Goal: Communication & Community: Answer question/provide support

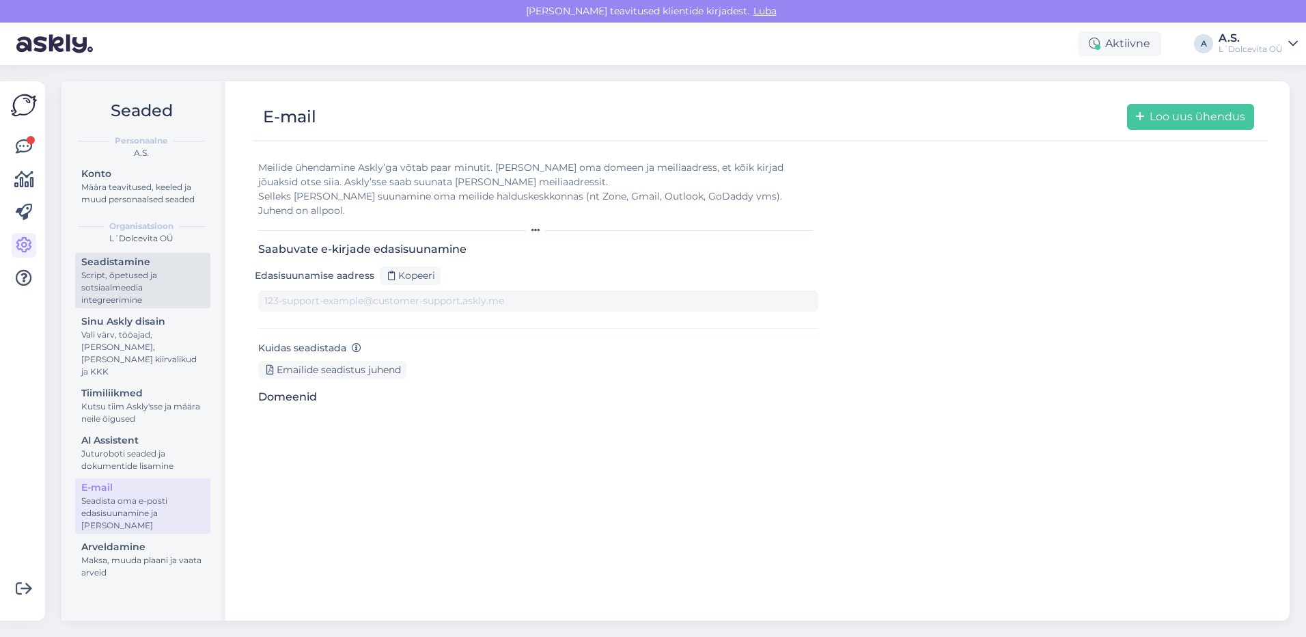
type input "[DOMAIN_NAME][EMAIL_ADDRESS][DOMAIN_NAME]"
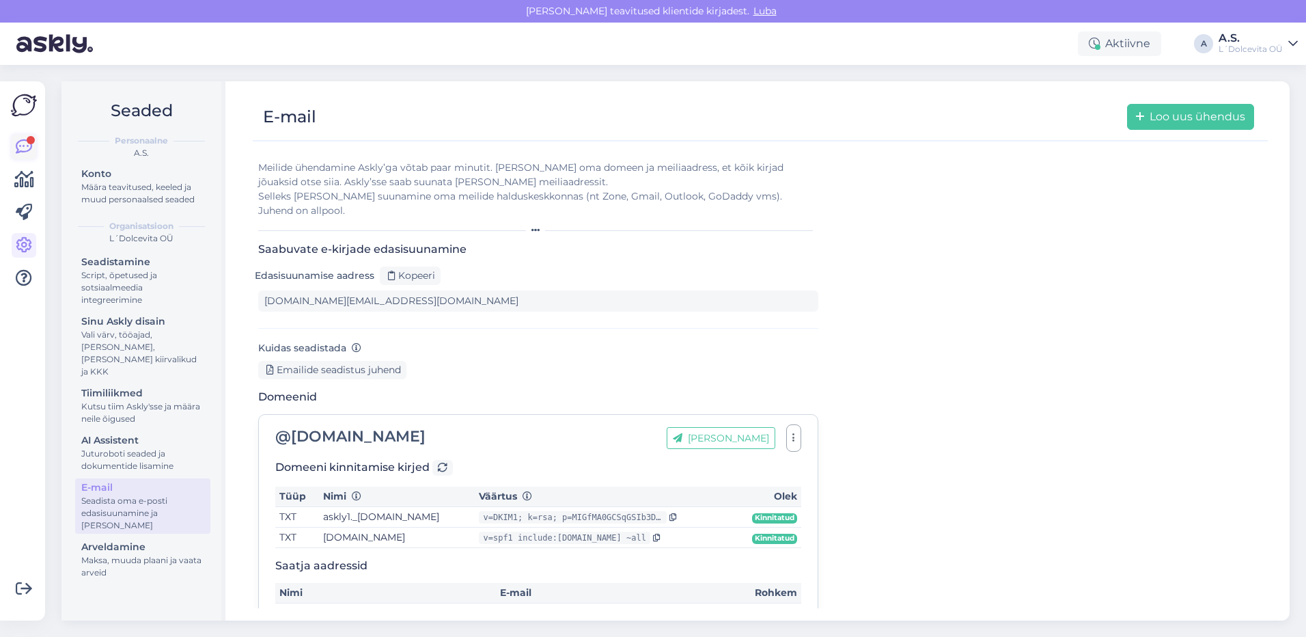
click at [23, 144] on icon at bounding box center [24, 147] width 16 height 16
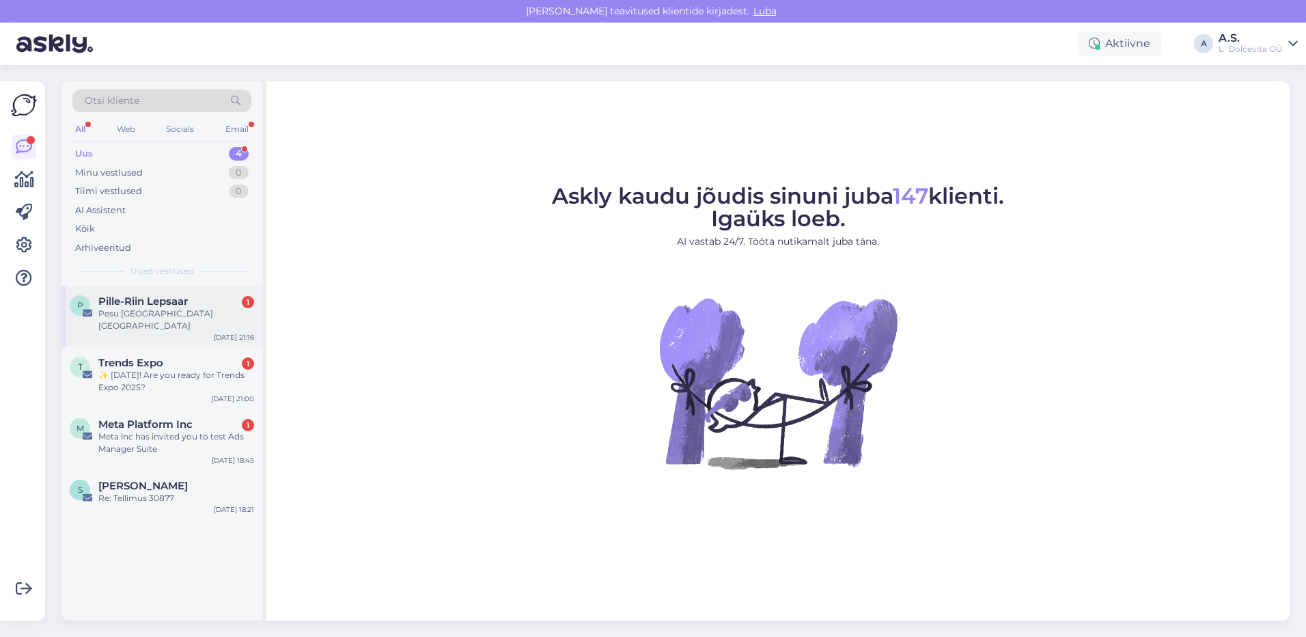
click at [171, 309] on div "Pesu [GEOGRAPHIC_DATA] [GEOGRAPHIC_DATA]" at bounding box center [176, 319] width 156 height 25
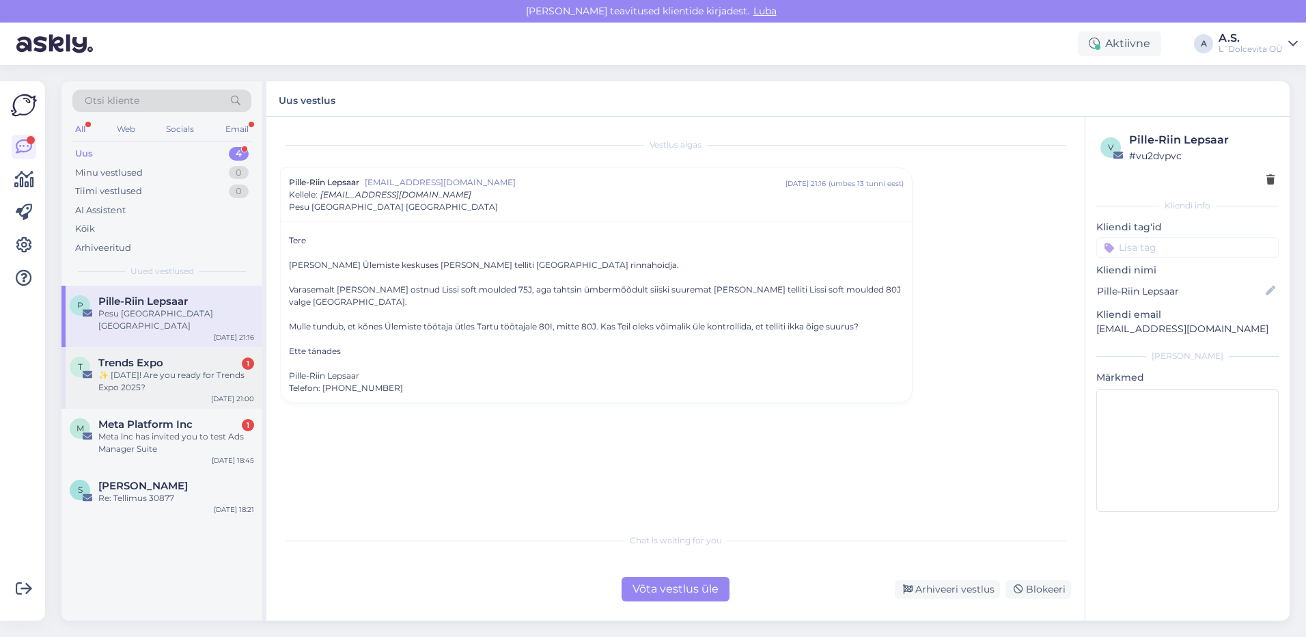
click at [194, 357] on div "Trends Expo 1" at bounding box center [176, 363] width 156 height 12
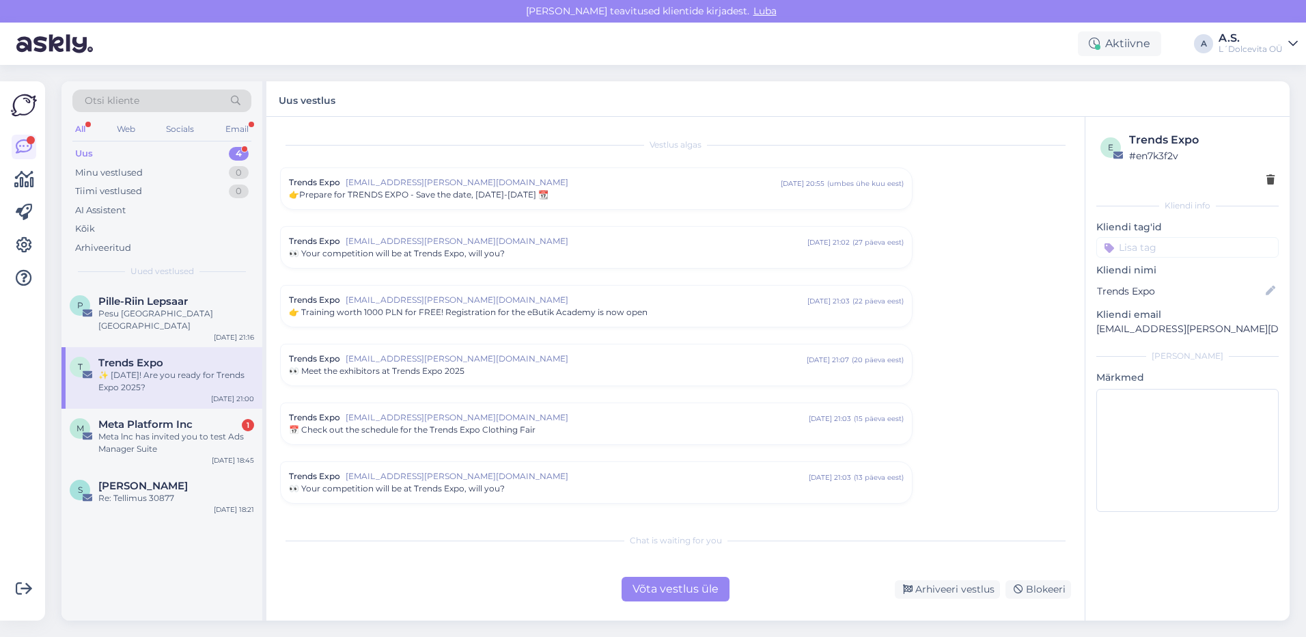
scroll to position [281, 0]
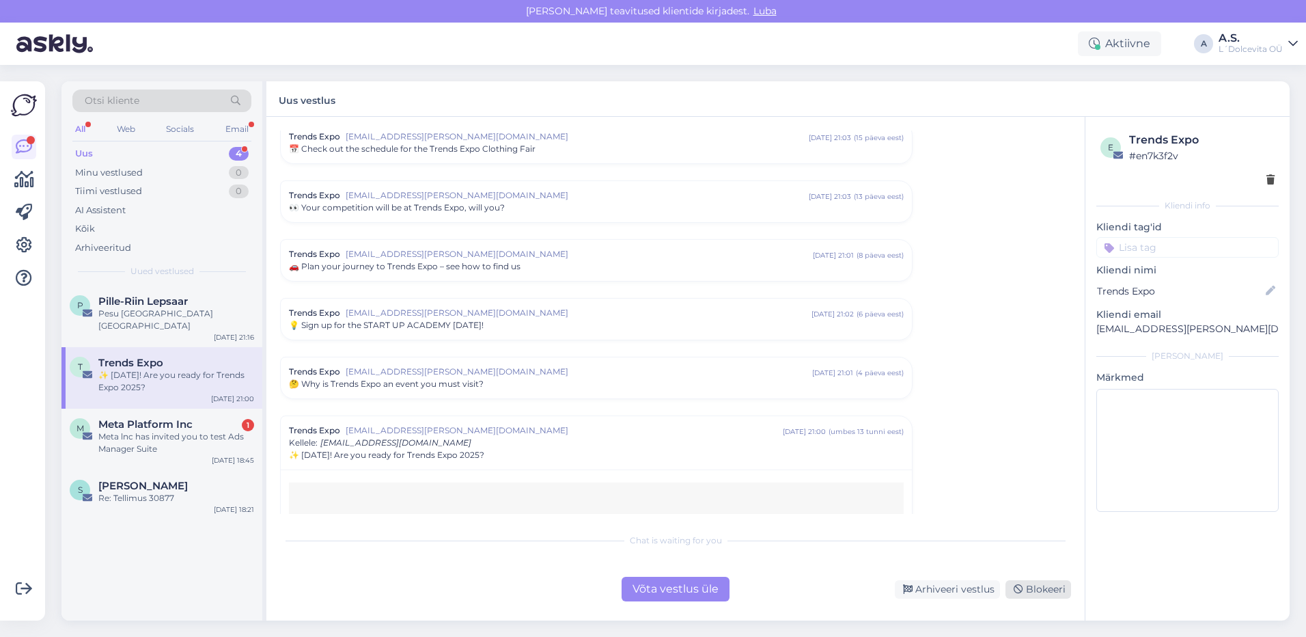
click at [1053, 588] on div "Blokeeri" at bounding box center [1039, 589] width 66 height 18
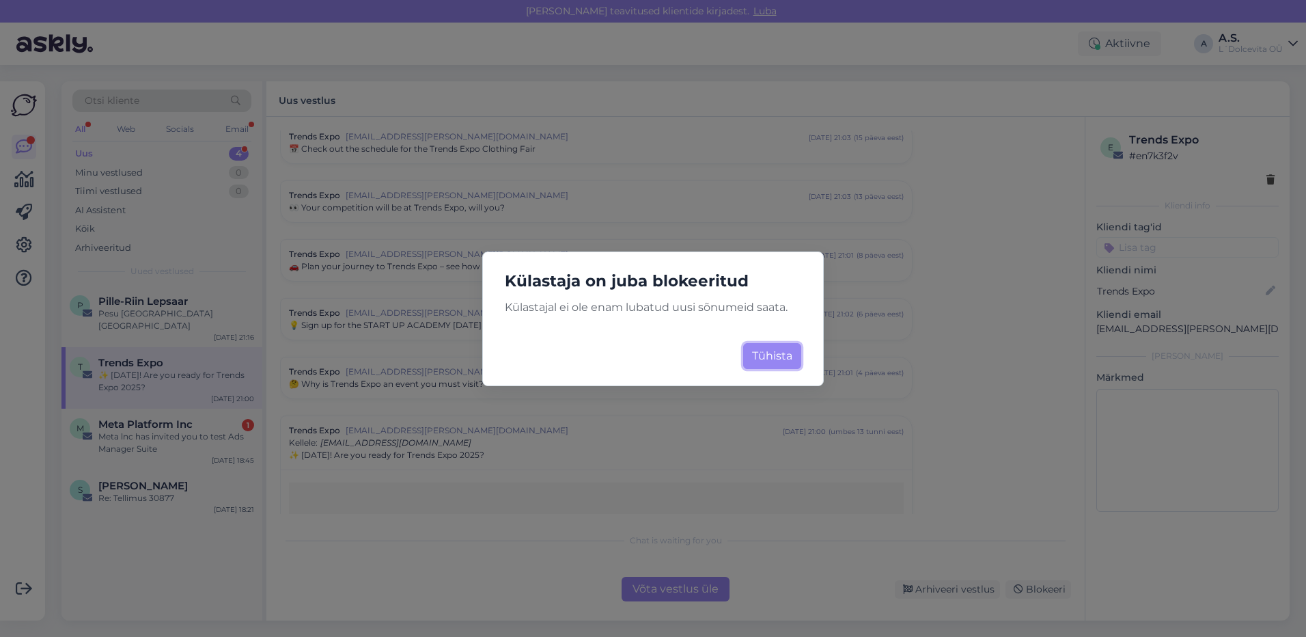
click at [767, 361] on button "Tühista" at bounding box center [772, 356] width 58 height 26
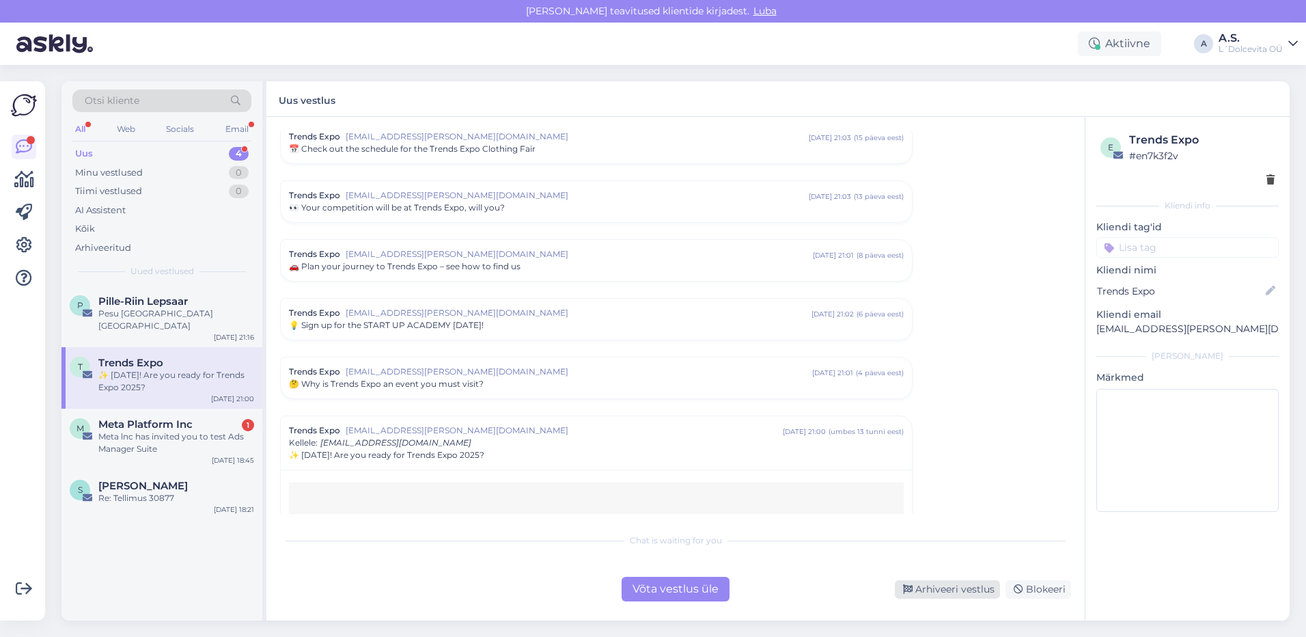
click at [955, 586] on div "Arhiveeri vestlus" at bounding box center [947, 589] width 105 height 18
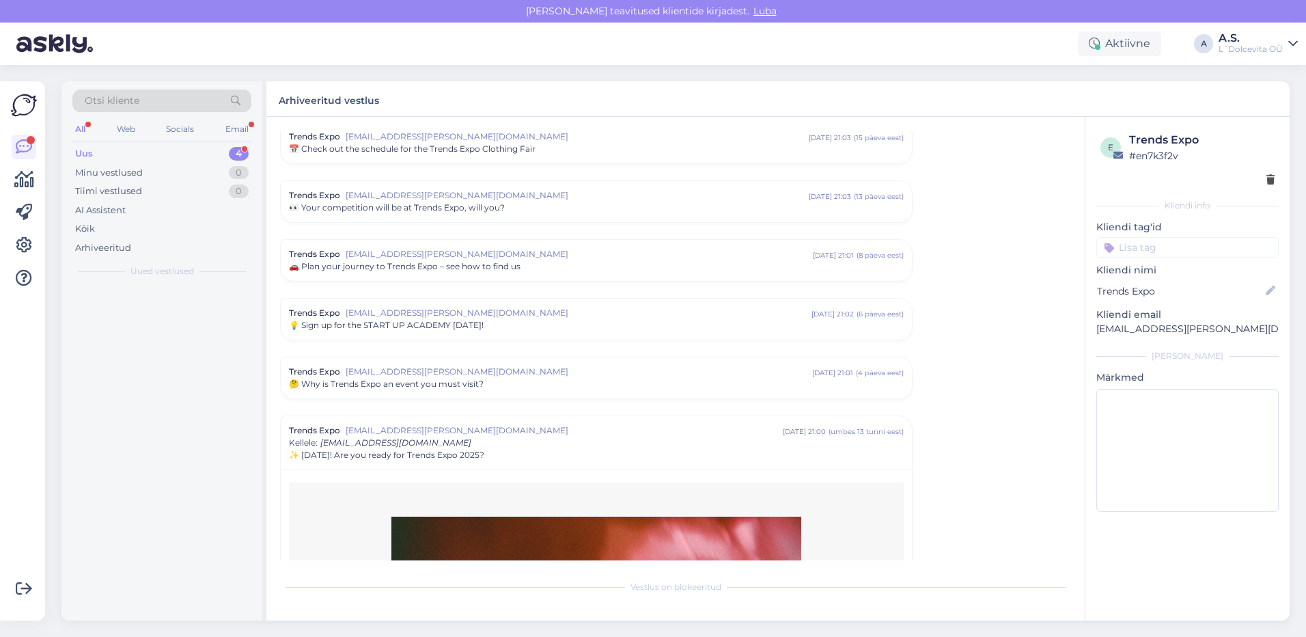
scroll to position [566, 0]
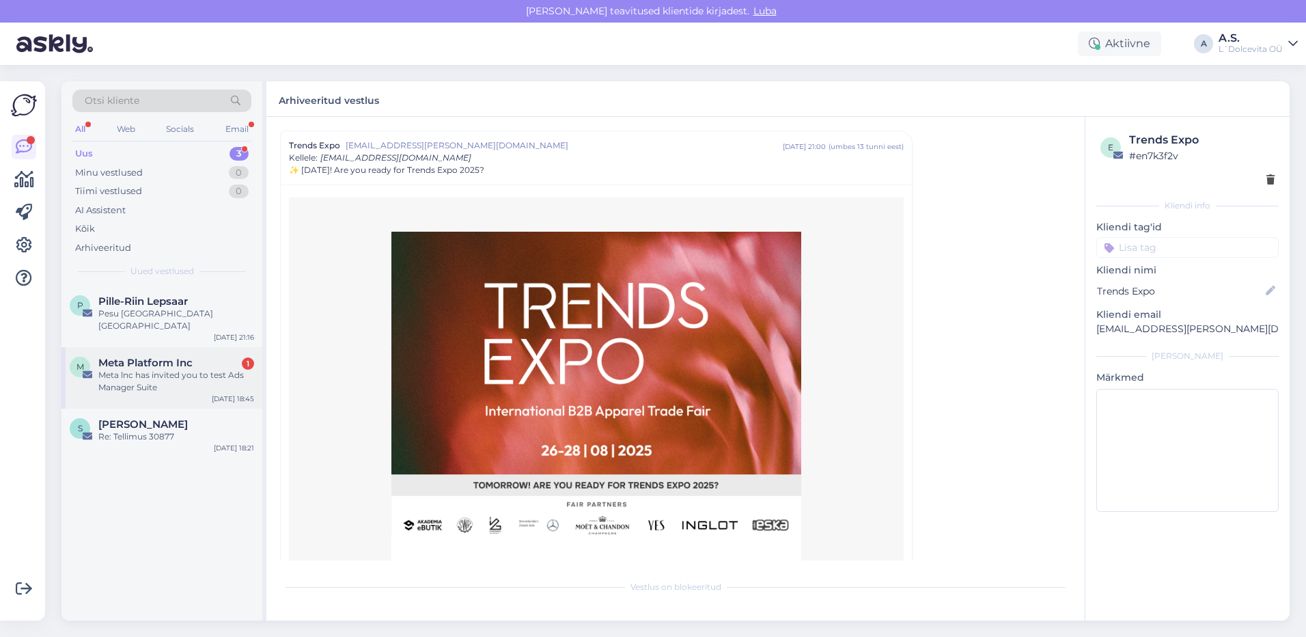
click at [170, 376] on div "Meta lnc has invited you to test Ads Manager Suite" at bounding box center [176, 381] width 156 height 25
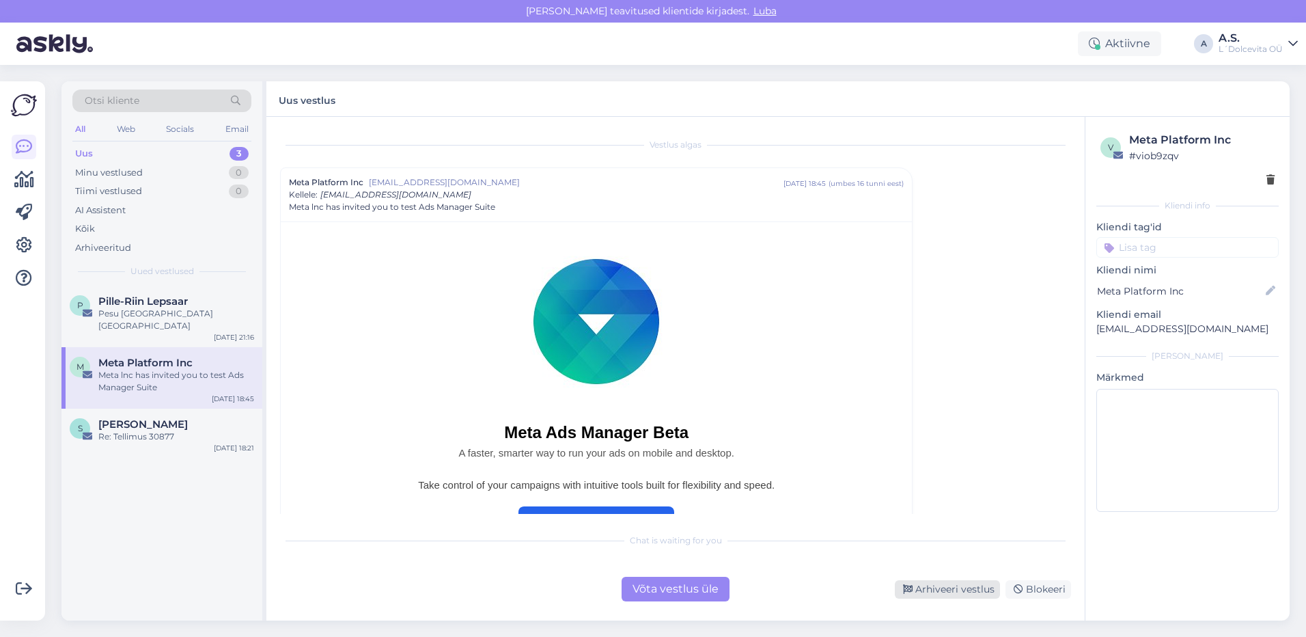
click at [965, 595] on div "Arhiveeri vestlus" at bounding box center [947, 589] width 105 height 18
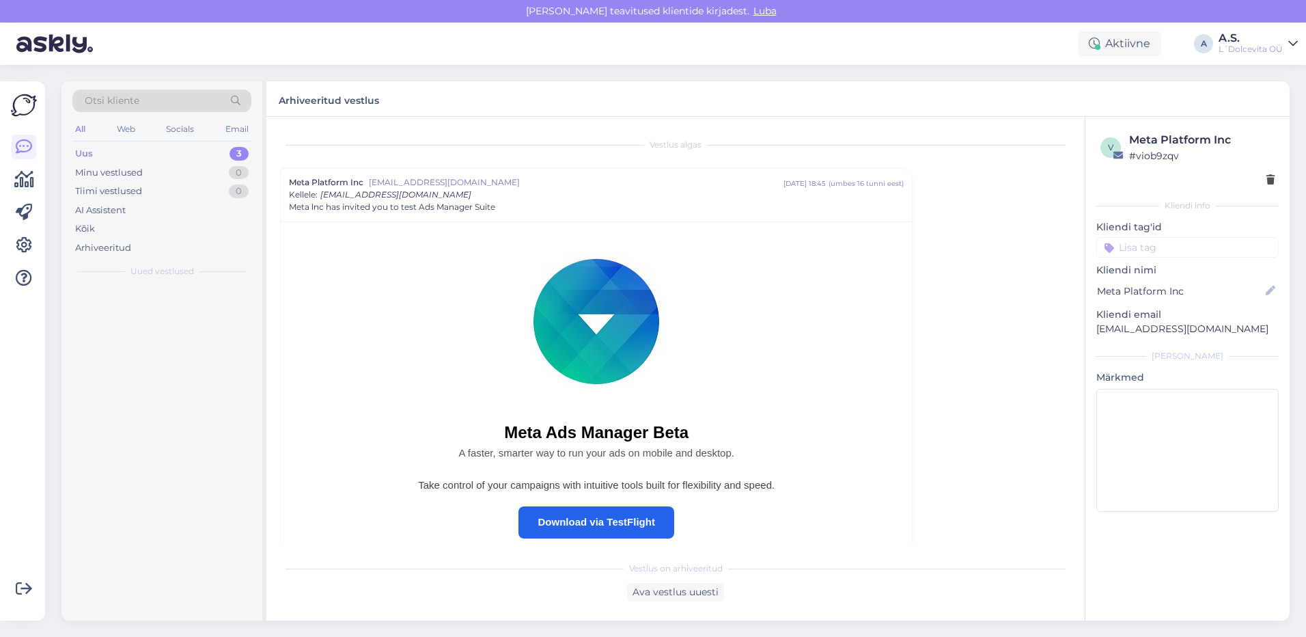
scroll to position [37, 0]
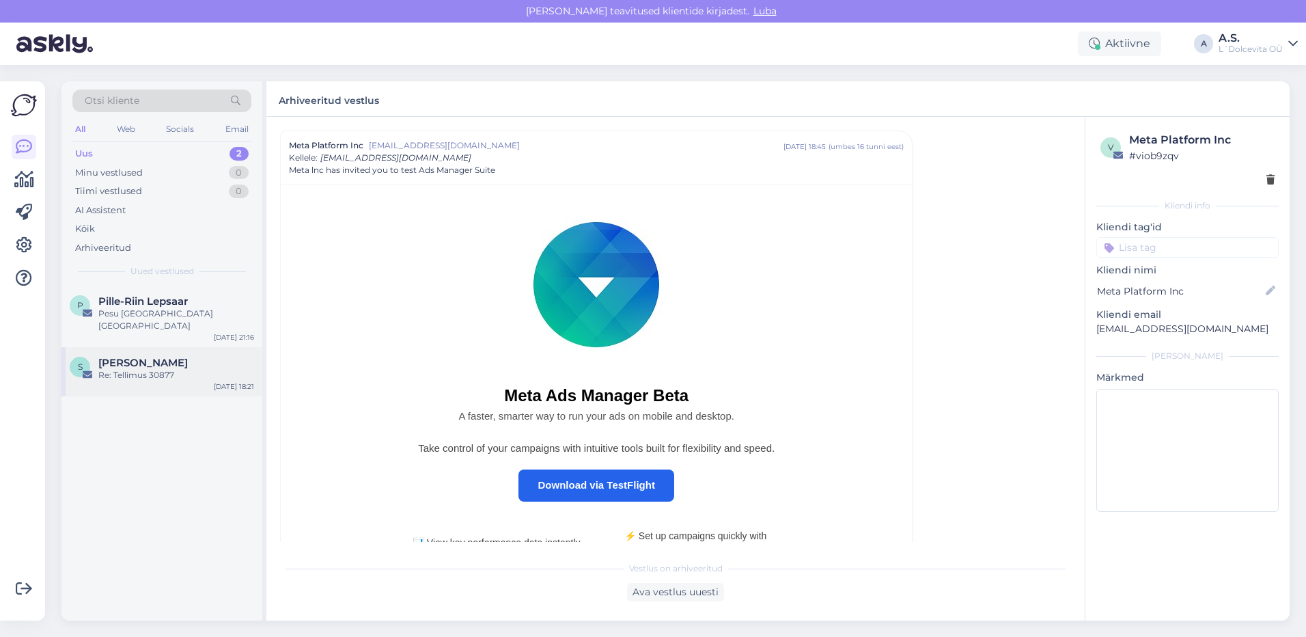
click at [201, 369] on div "Re: Tellimus 30877" at bounding box center [176, 375] width 156 height 12
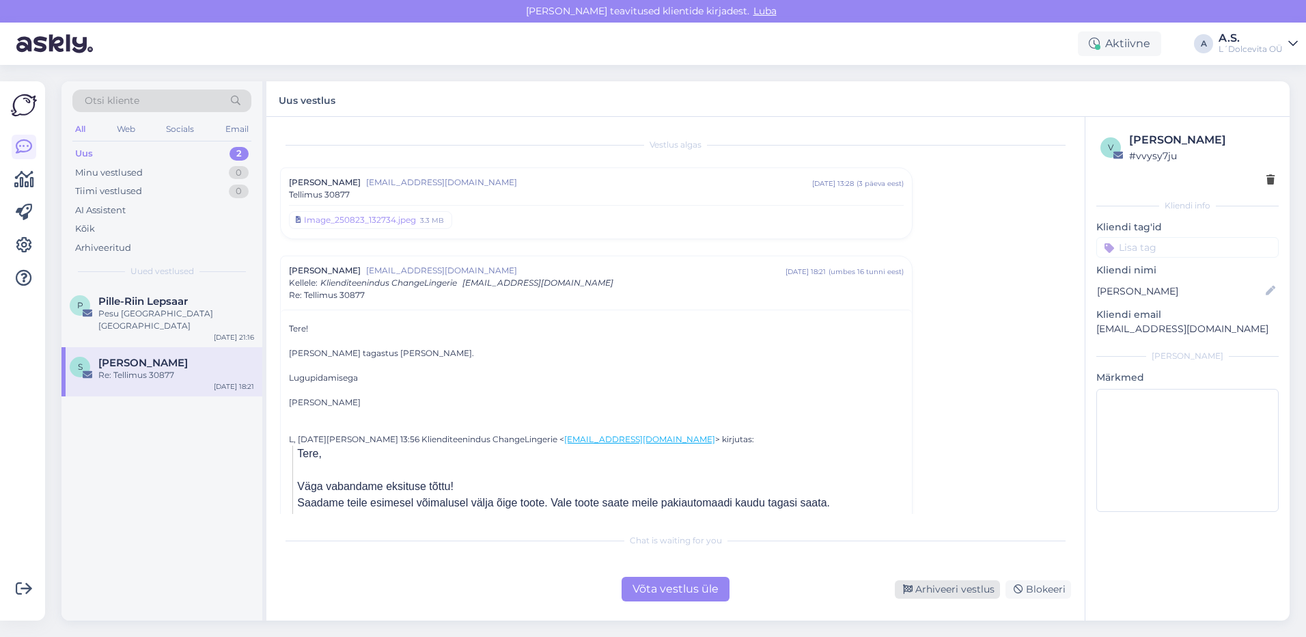
click at [966, 590] on div "Arhiveeri vestlus" at bounding box center [947, 589] width 105 height 18
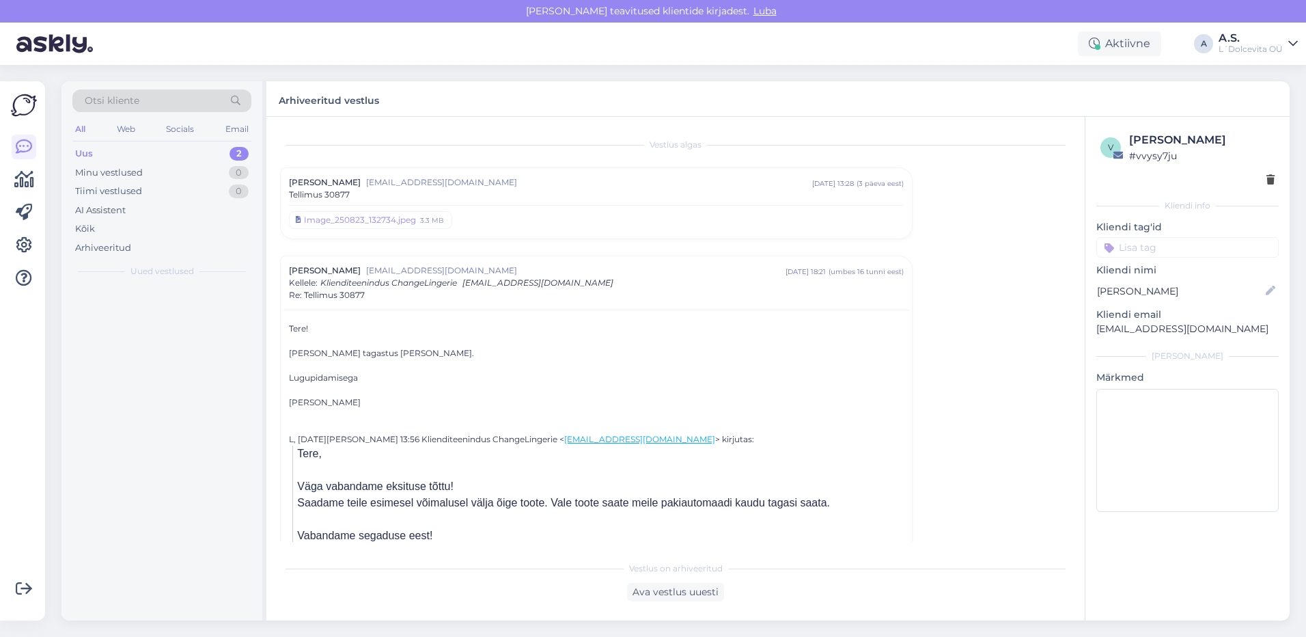
scroll to position [125, 0]
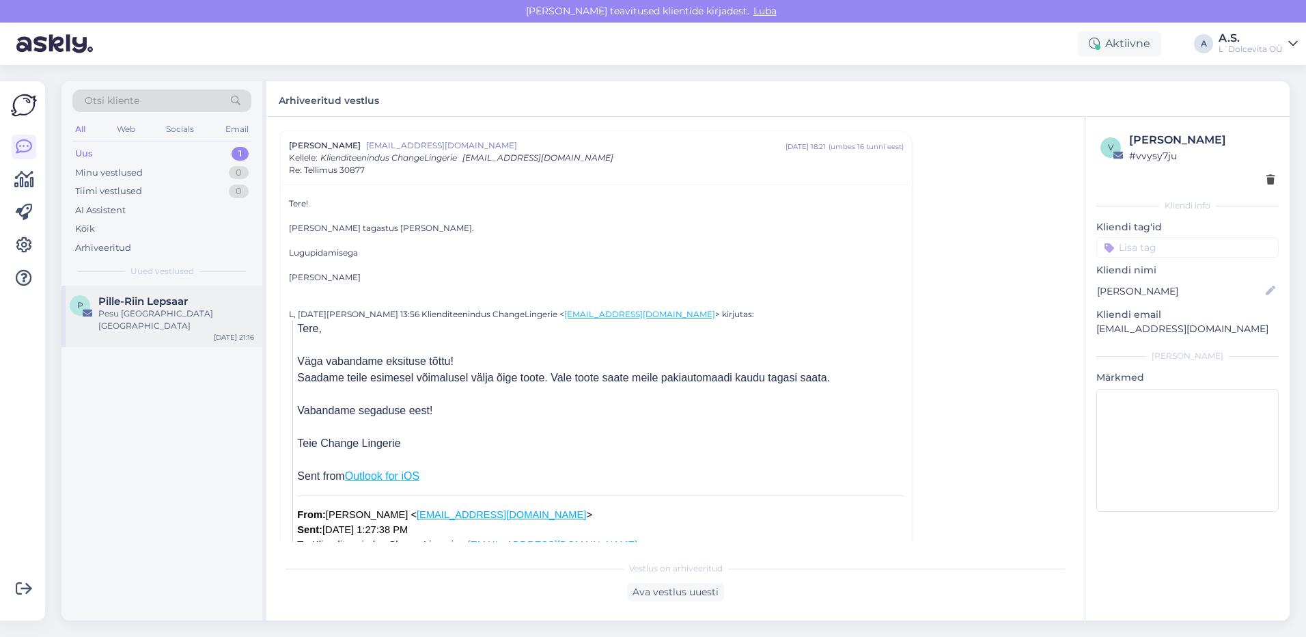
click at [180, 316] on div "Pesu [GEOGRAPHIC_DATA] [GEOGRAPHIC_DATA]" at bounding box center [176, 319] width 156 height 25
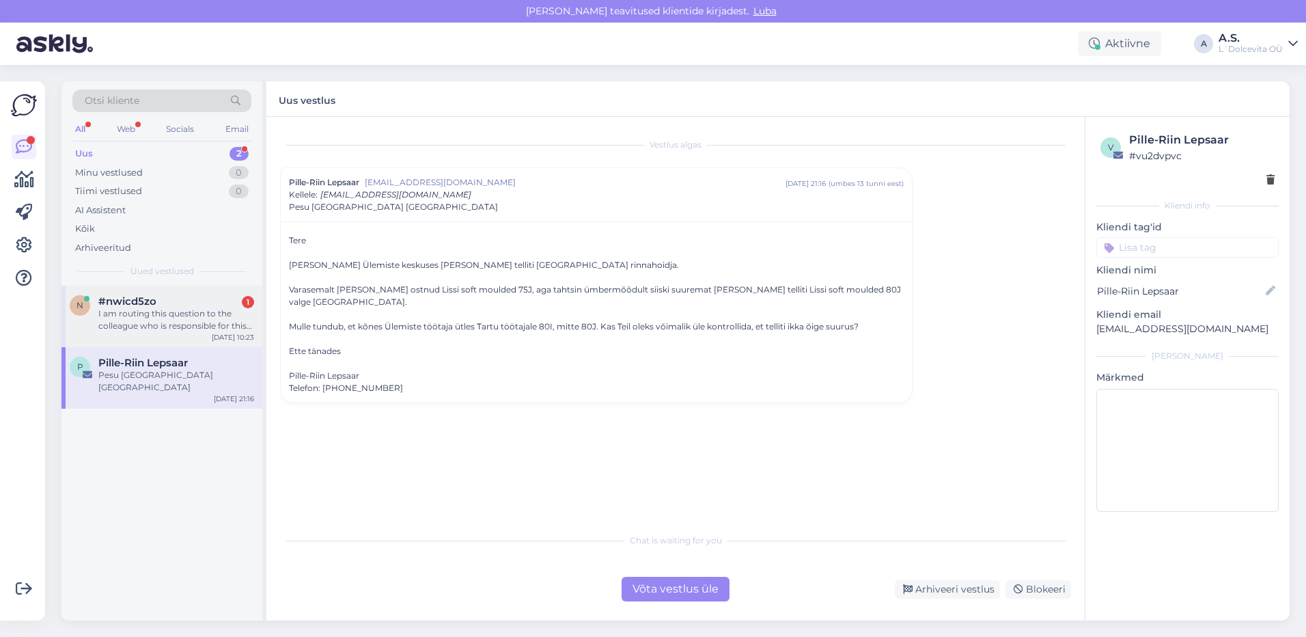
click at [131, 306] on span "#nwicd5zo" at bounding box center [127, 301] width 58 height 12
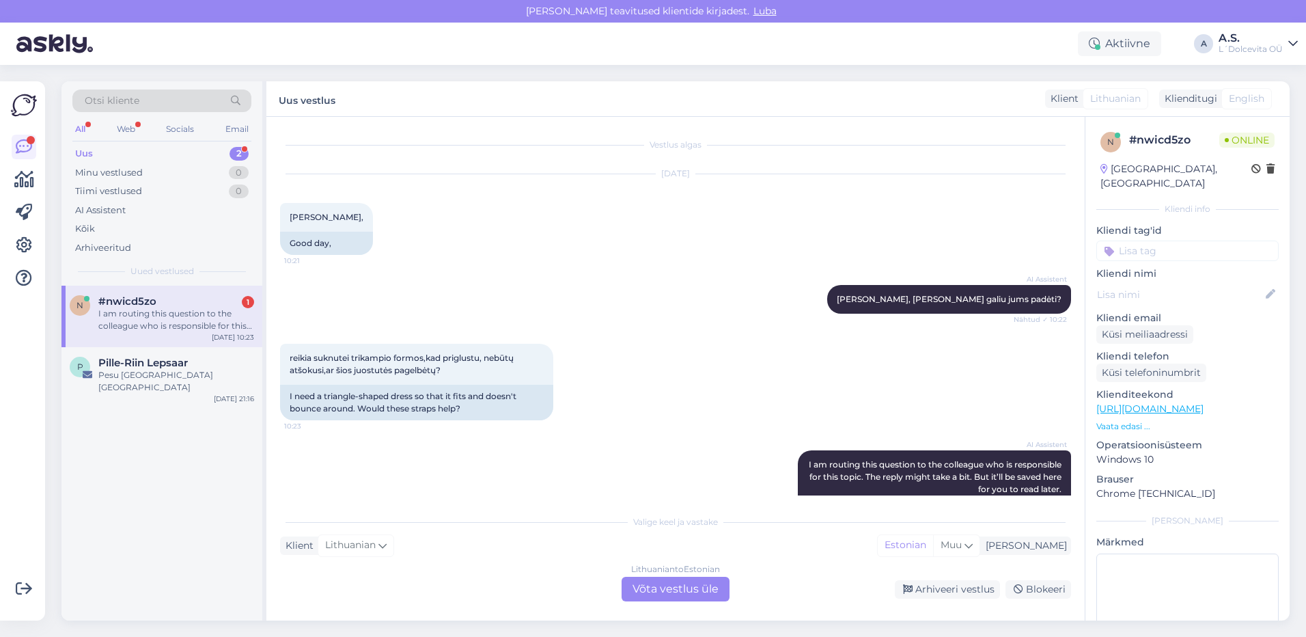
click at [646, 588] on div "Lithuanian to Estonian Võta vestlus üle" at bounding box center [676, 589] width 108 height 25
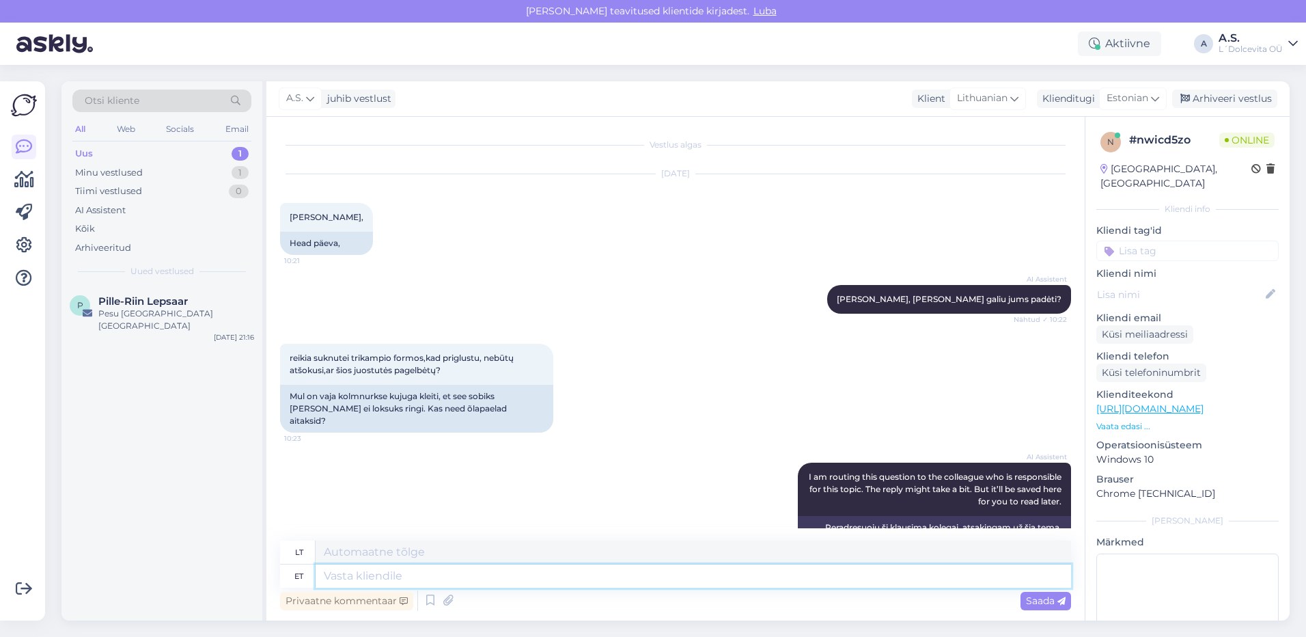
click at [390, 583] on textarea at bounding box center [694, 575] width 756 height 23
type textarea "Tere,"
type textarea "Sveiki,"
type textarea "Tere, kas"
type textarea "Sveiki, yra"
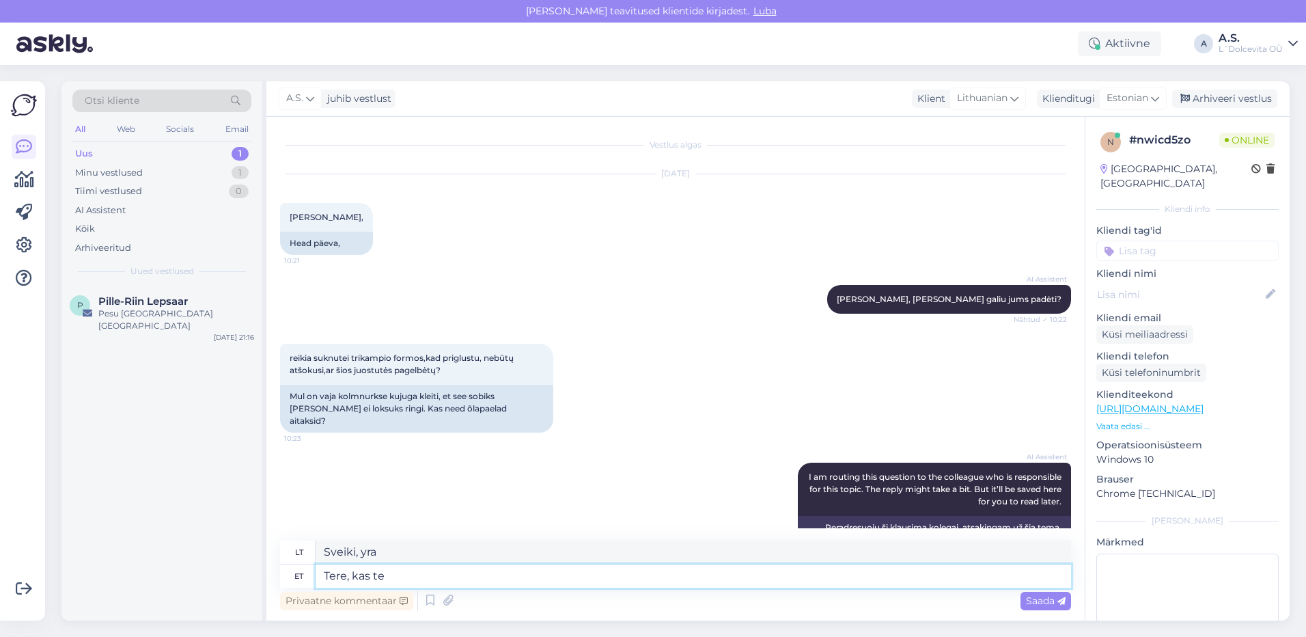
type textarea "Tere, kas te s"
type textarea "[PERSON_NAME], ar jūs?"
type textarea "Tere, kas te saaksite"
type textarea "Sveiki, ar galėtumėte"
type textarea "Tere, kas te saaksite kleidist"
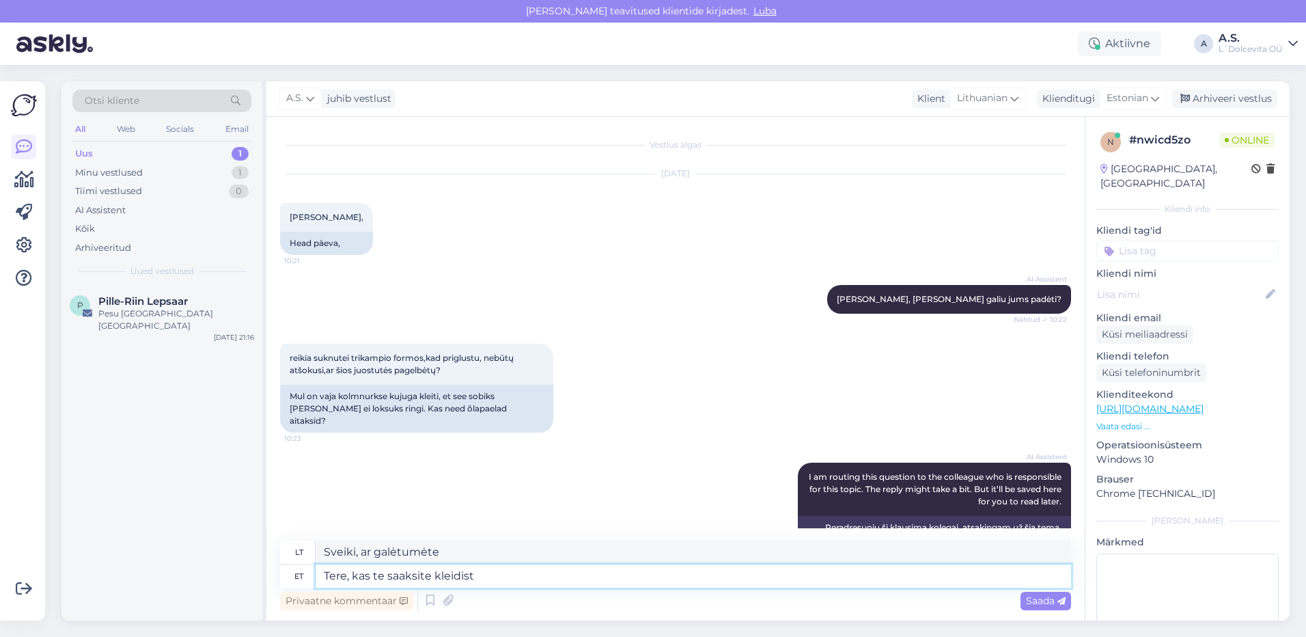
type textarea "Sveiki, gal galėtumėte man atsiųsti suknelę?"
type textarea "Tere, kas te saaksite kleidist pilti"
type textarea "Sveiki, gal galėtumėte nufotografuoti suknelę?"
type textarea "Tere, kas te saaksite kleidist pilti saata_"
type textarea "Sveiki, gal galėtumėte atsiųsti suknelės nuotrauką?"
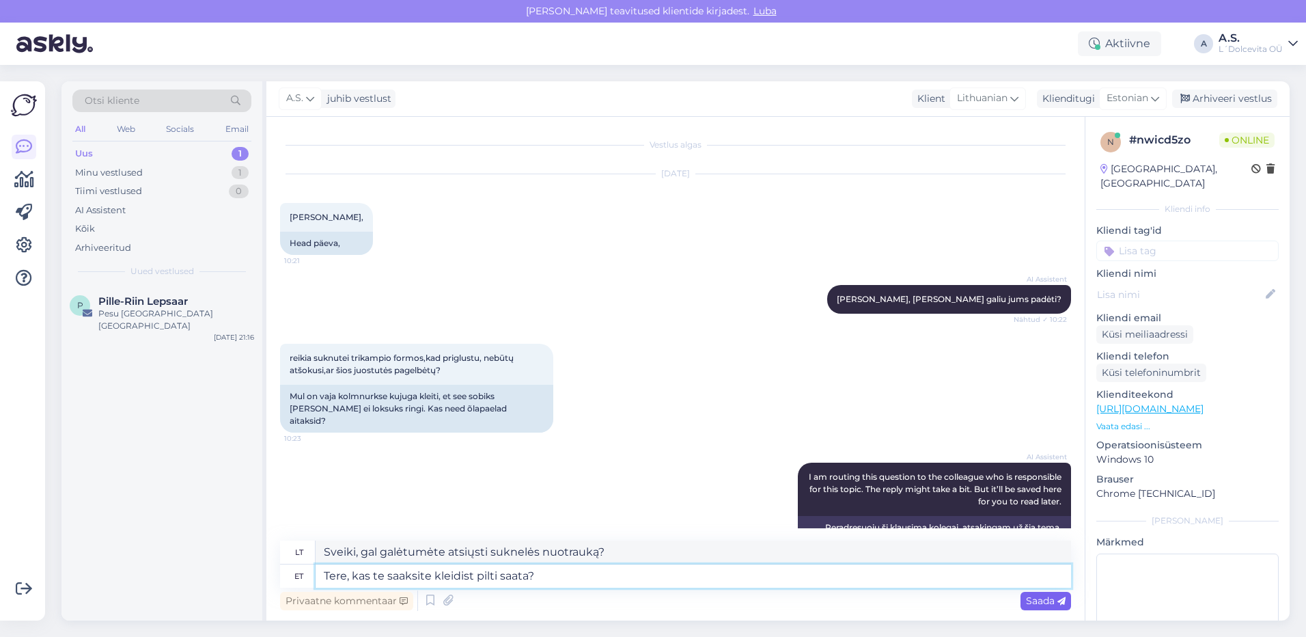
type textarea "Tere, kas te saaksite kleidist pilti saata?"
click at [1028, 601] on span "Saada" at bounding box center [1046, 600] width 40 height 12
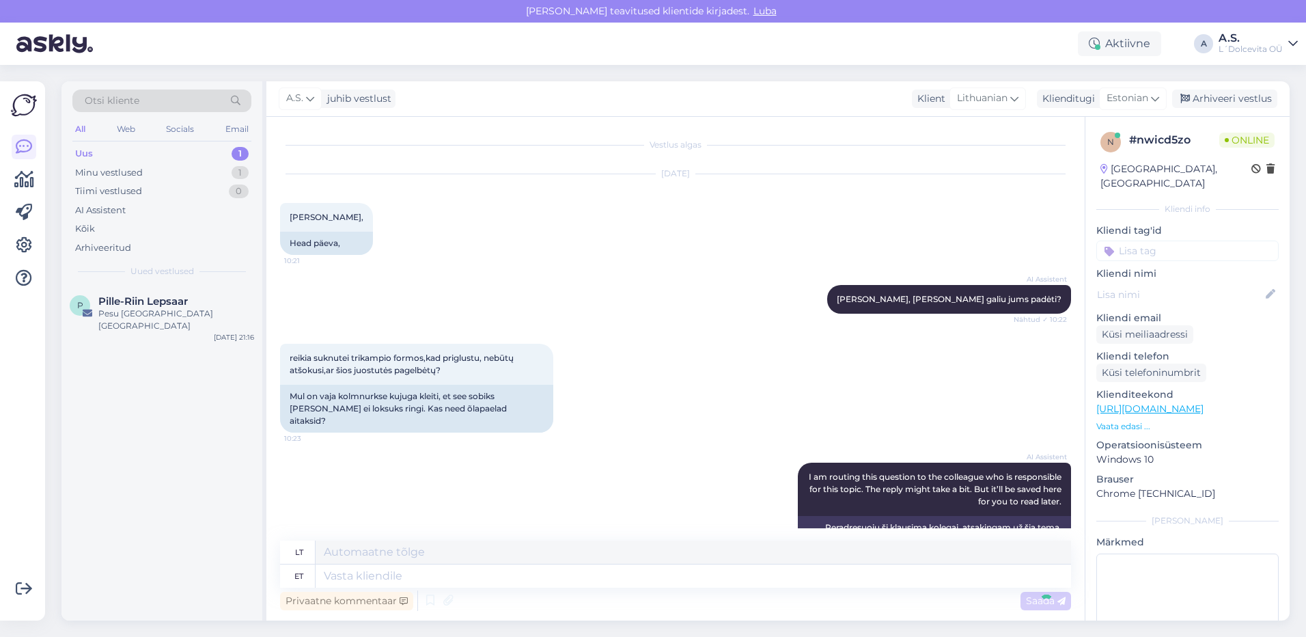
scroll to position [120, 0]
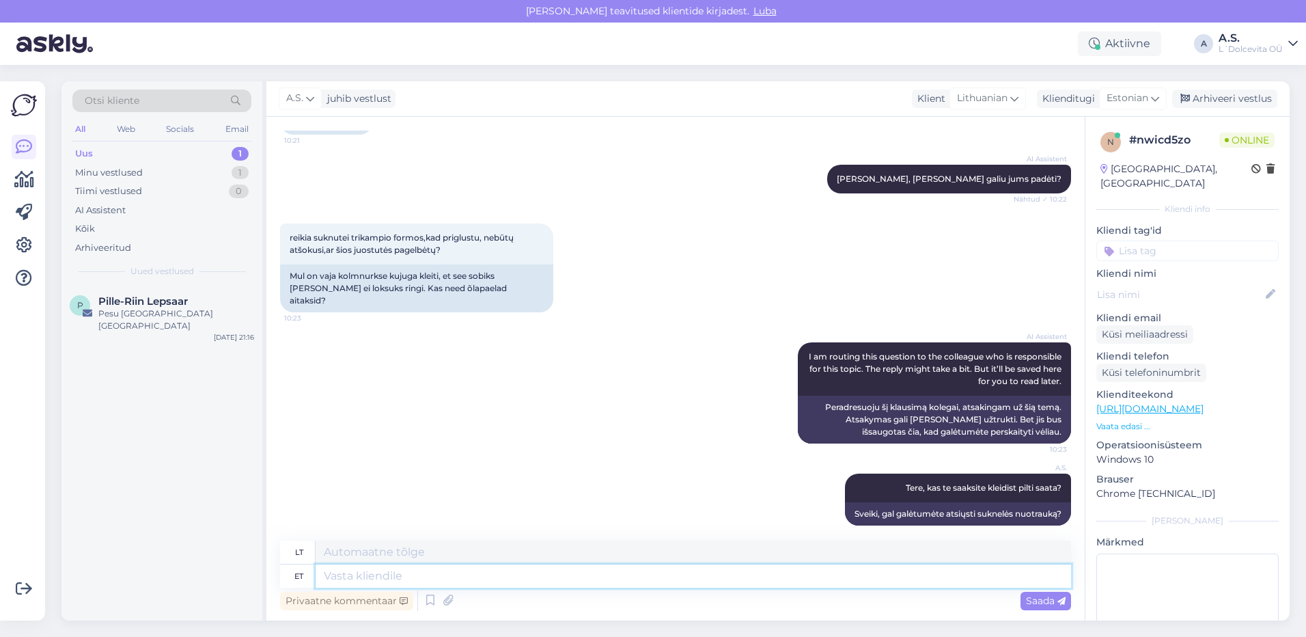
click at [470, 575] on textarea at bounding box center [694, 575] width 756 height 23
type textarea "Ja ka"
type textarea "Ir"
type textarea "Ja kas"
type textarea "Ir ar"
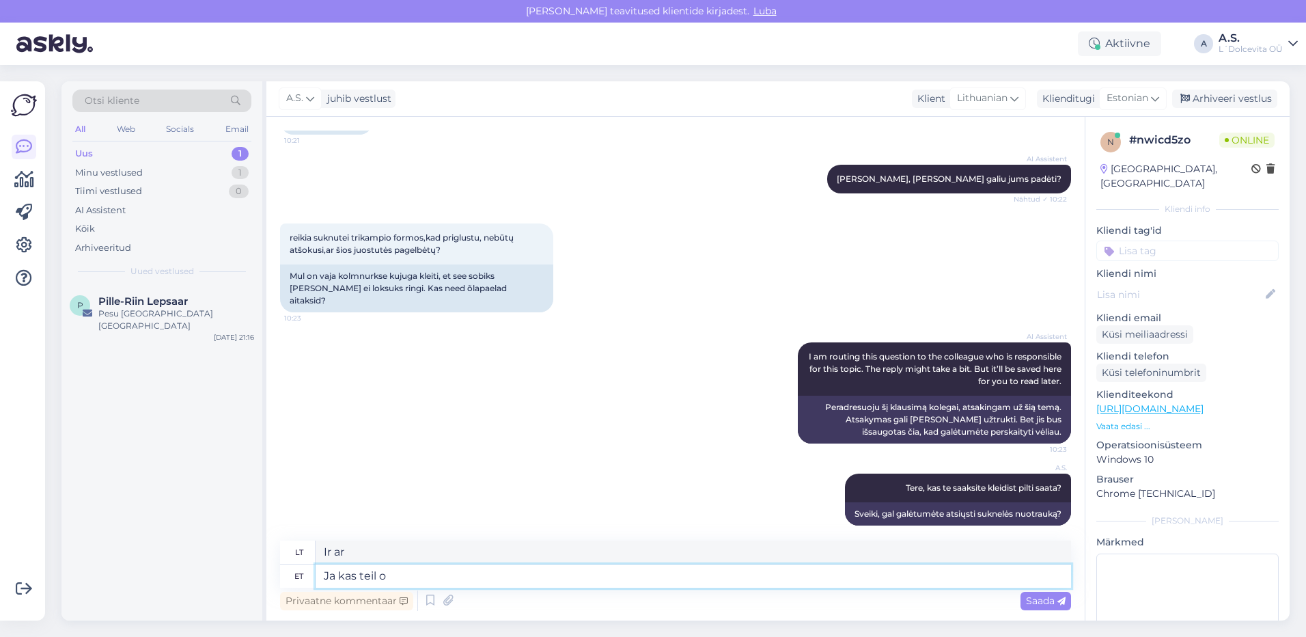
type textarea "Ja kas teil on"
type textarea "Ir ar turite?"
type textarea "J"
type textarea "Ir ar"
click at [167, 323] on div "P Pille-Riin Lepsaar [GEOGRAPHIC_DATA] [GEOGRAPHIC_DATA] [GEOGRAPHIC_DATA] [DAT…" at bounding box center [161, 316] width 201 height 61
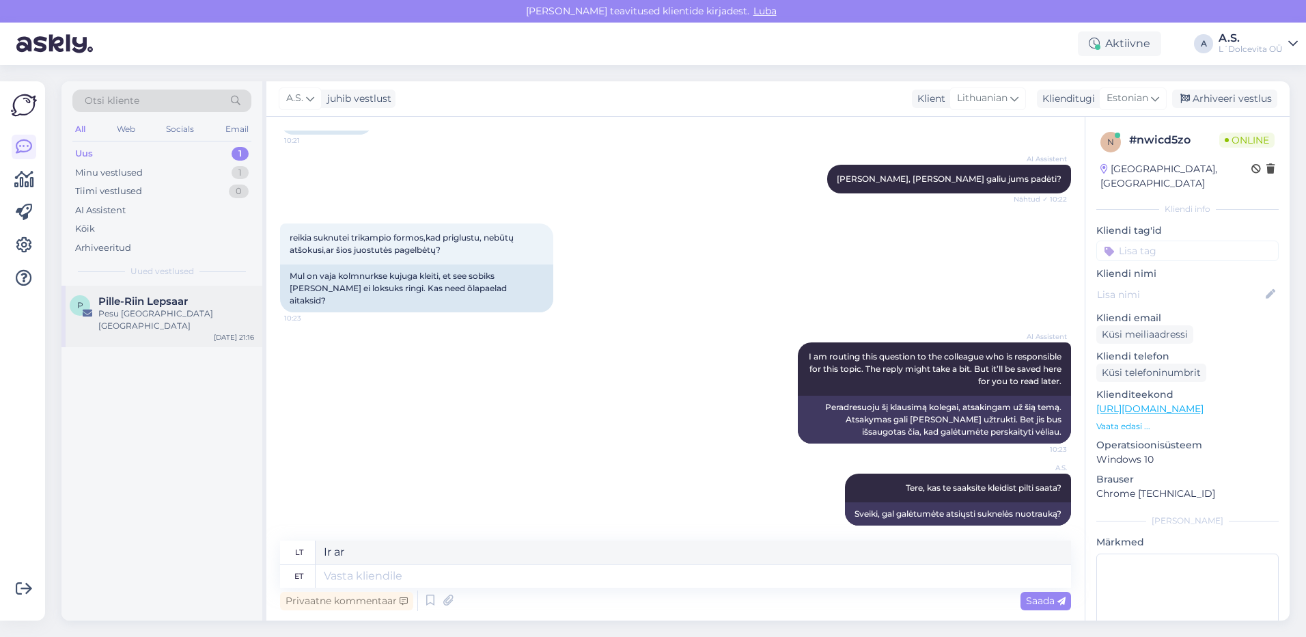
scroll to position [0, 0]
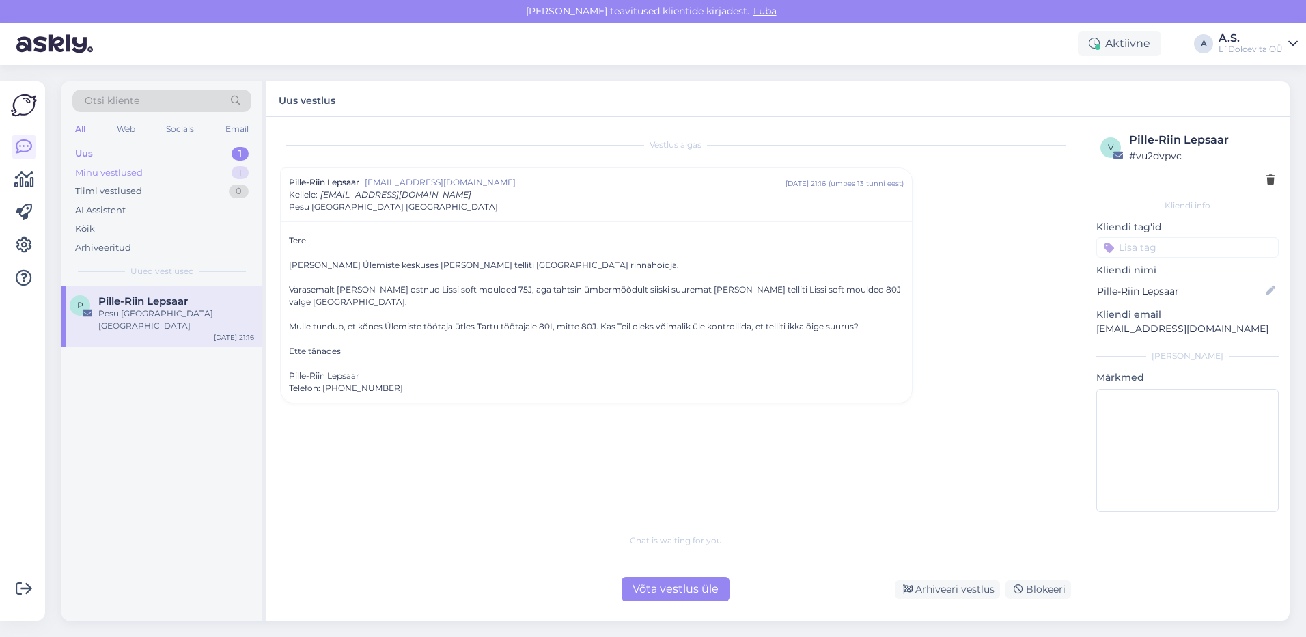
click at [108, 167] on div "Minu vestlused" at bounding box center [109, 173] width 68 height 14
click at [183, 318] on div "Tere, kas te saaksite kleidist pilti saata?" at bounding box center [176, 313] width 156 height 12
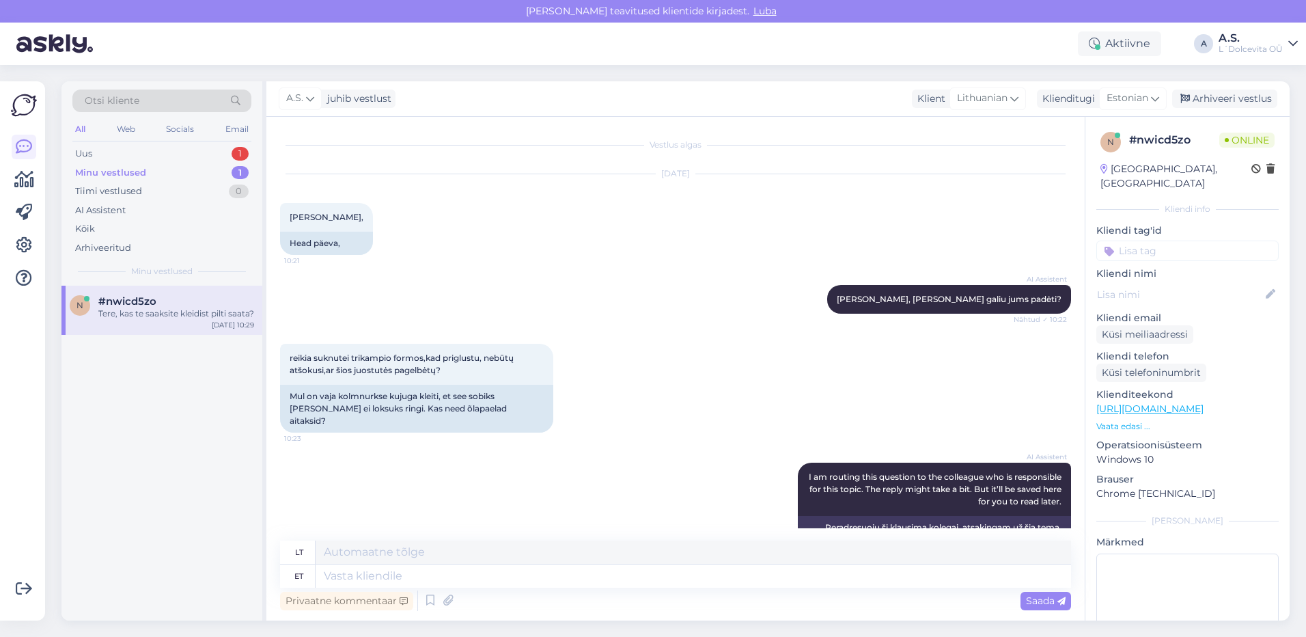
click at [95, 173] on div "Minu vestlused" at bounding box center [110, 173] width 71 height 14
click at [105, 170] on div "Minu vestlused" at bounding box center [110, 173] width 71 height 14
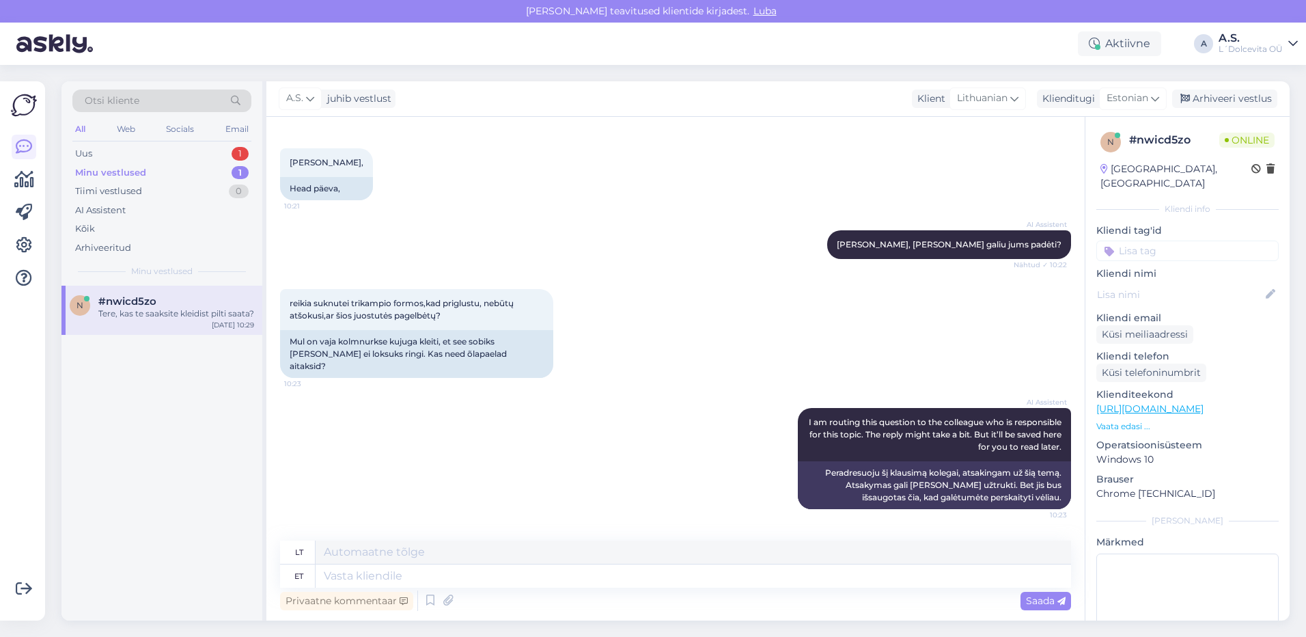
scroll to position [120, 0]
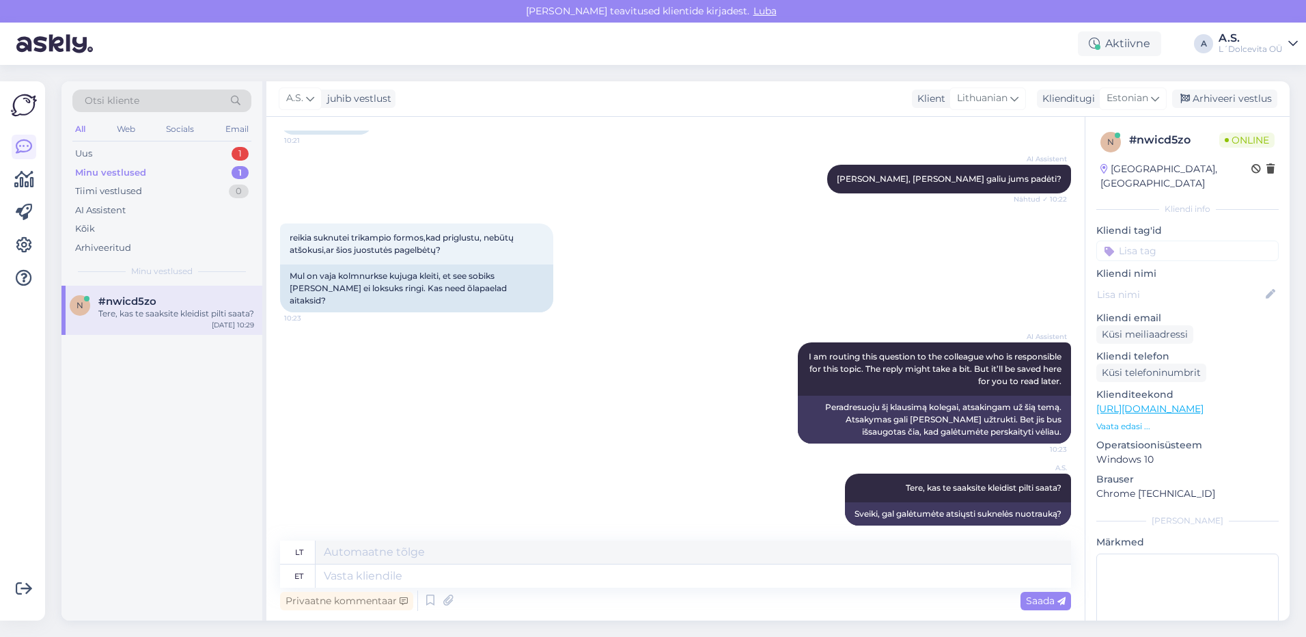
click at [115, 173] on div "Minu vestlused" at bounding box center [110, 173] width 71 height 14
click at [144, 332] on div "n #nwicd5zo Tere, kas te saaksite kleidist pilti saata? [DATE] 10:29" at bounding box center [161, 310] width 201 height 49
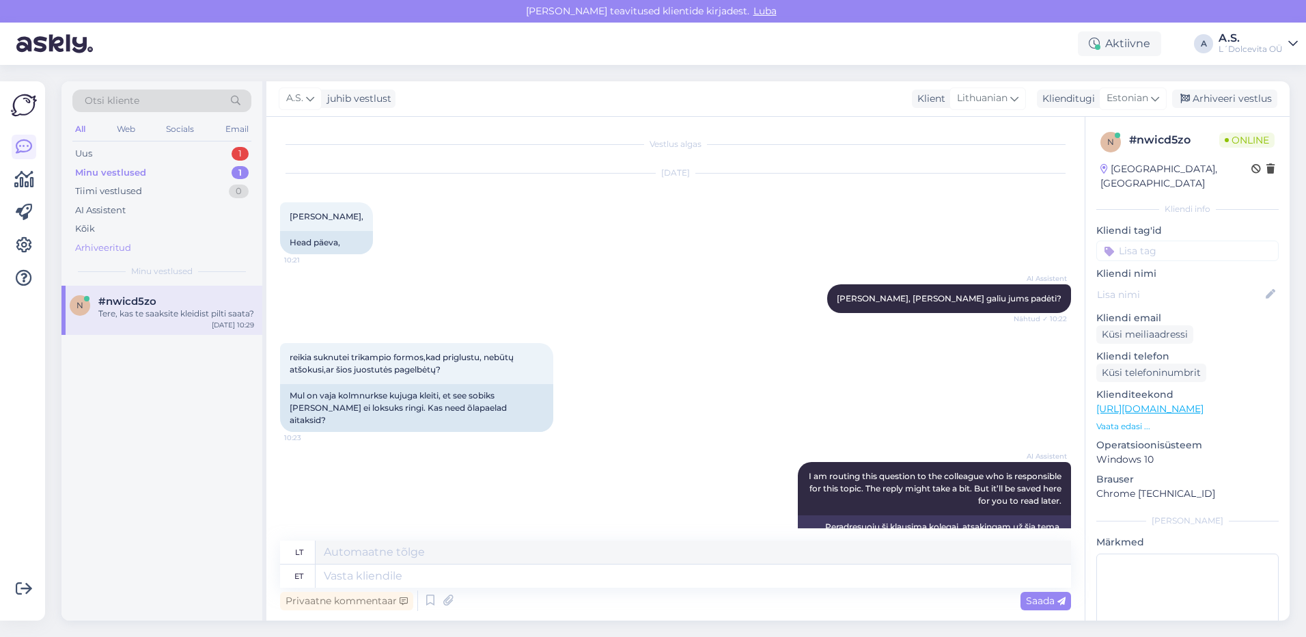
scroll to position [0, 0]
click at [98, 191] on div "Tiimi vestlused" at bounding box center [108, 191] width 67 height 14
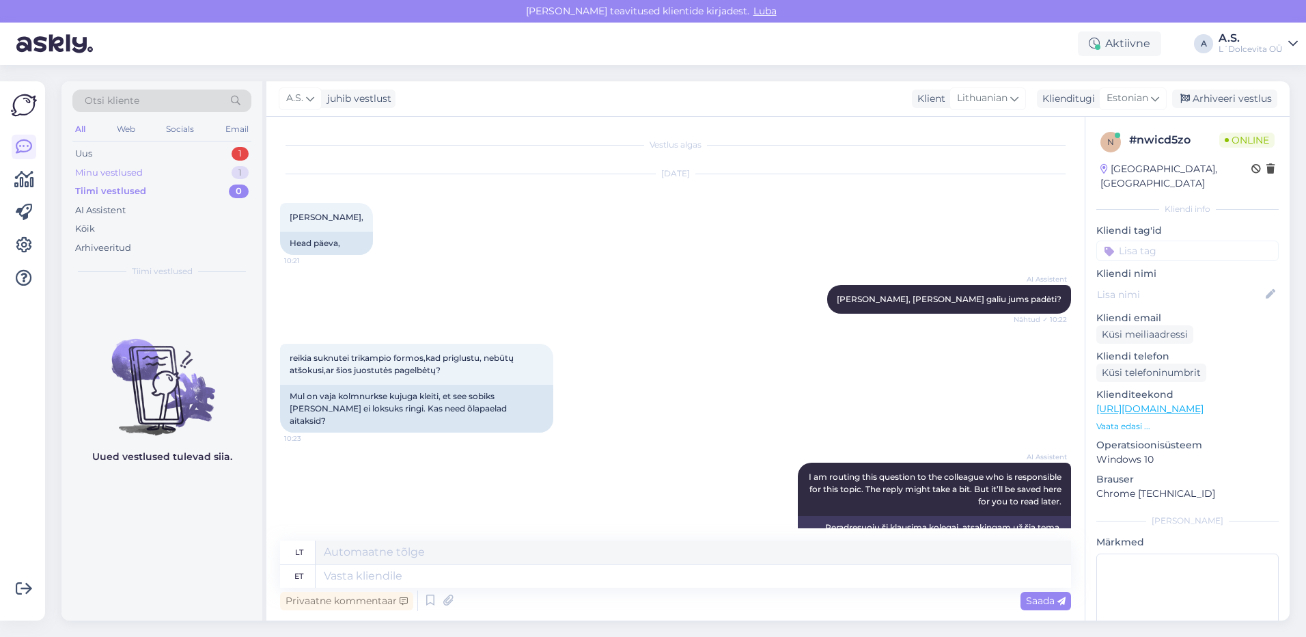
click at [102, 174] on div "Minu vestlused" at bounding box center [109, 173] width 68 height 14
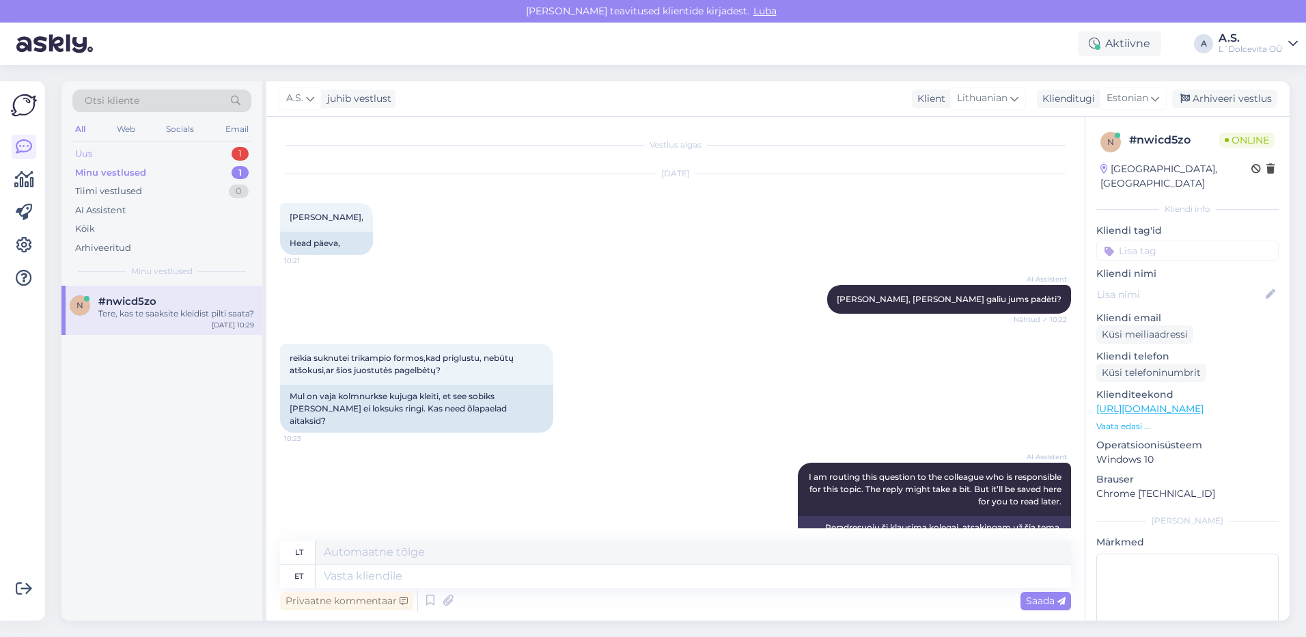
click at [122, 154] on div "Uus 1" at bounding box center [161, 153] width 179 height 19
click at [137, 320] on div "P Pille-Riin Lepsaar [GEOGRAPHIC_DATA] [GEOGRAPHIC_DATA] [GEOGRAPHIC_DATA] [DAT…" at bounding box center [161, 316] width 201 height 61
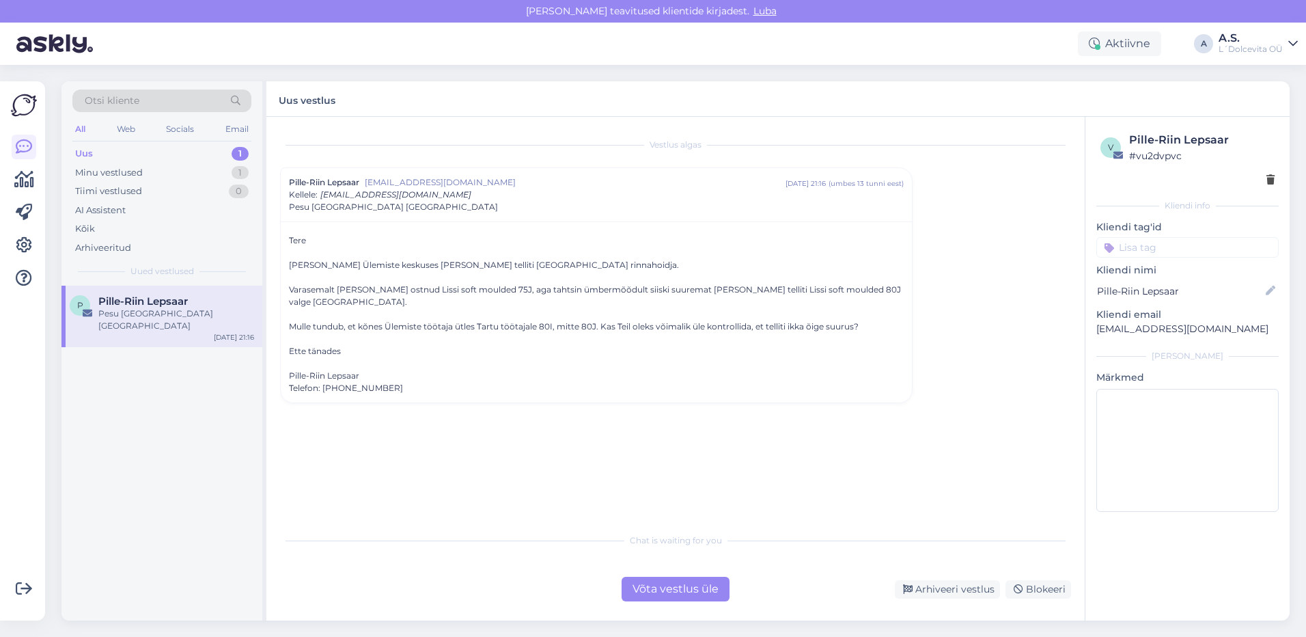
click at [686, 590] on div "Võta vestlus üle" at bounding box center [676, 589] width 108 height 25
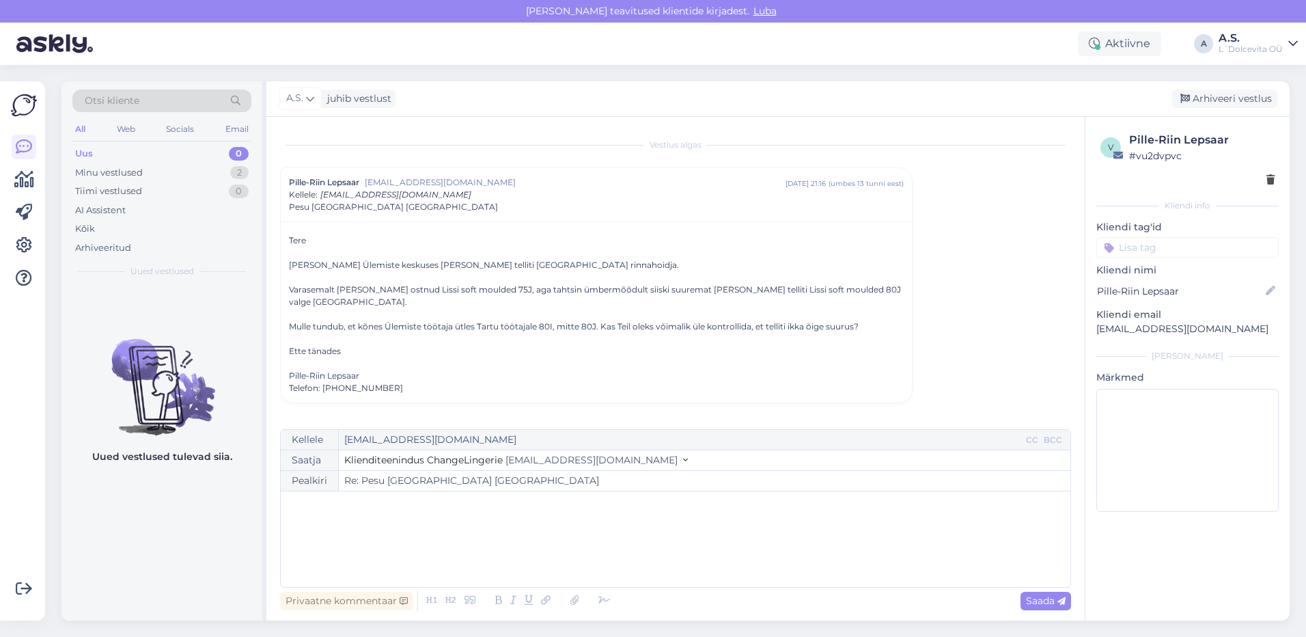
click at [460, 524] on div "﻿" at bounding box center [676, 539] width 776 height 82
drag, startPoint x: 494, startPoint y: 530, endPoint x: 757, endPoint y: 547, distance: 263.5
click at [757, 547] on div "Tere, ﻿ Küsisime üle jah ja teile oli tellitud ikka 80I. Kahjuks ei ole [GEOGRA…" at bounding box center [676, 539] width 776 height 82
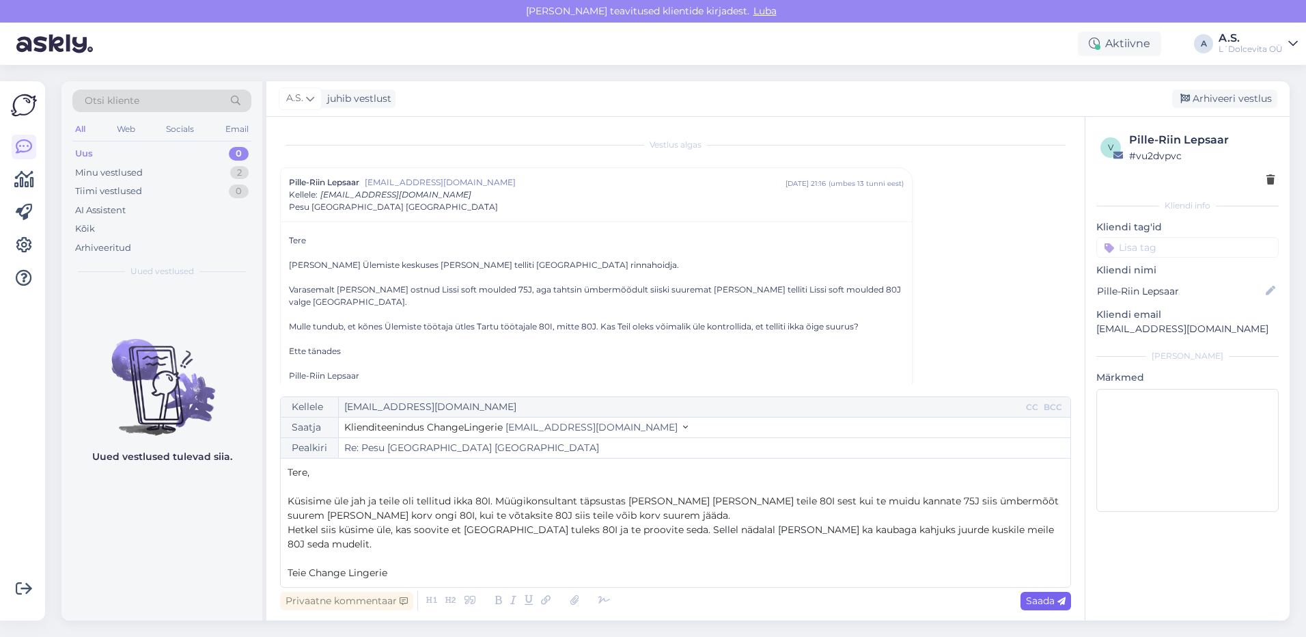
click at [1032, 601] on span "Saada" at bounding box center [1046, 600] width 40 height 12
type input "Re: Pesu [GEOGRAPHIC_DATA] [GEOGRAPHIC_DATA]"
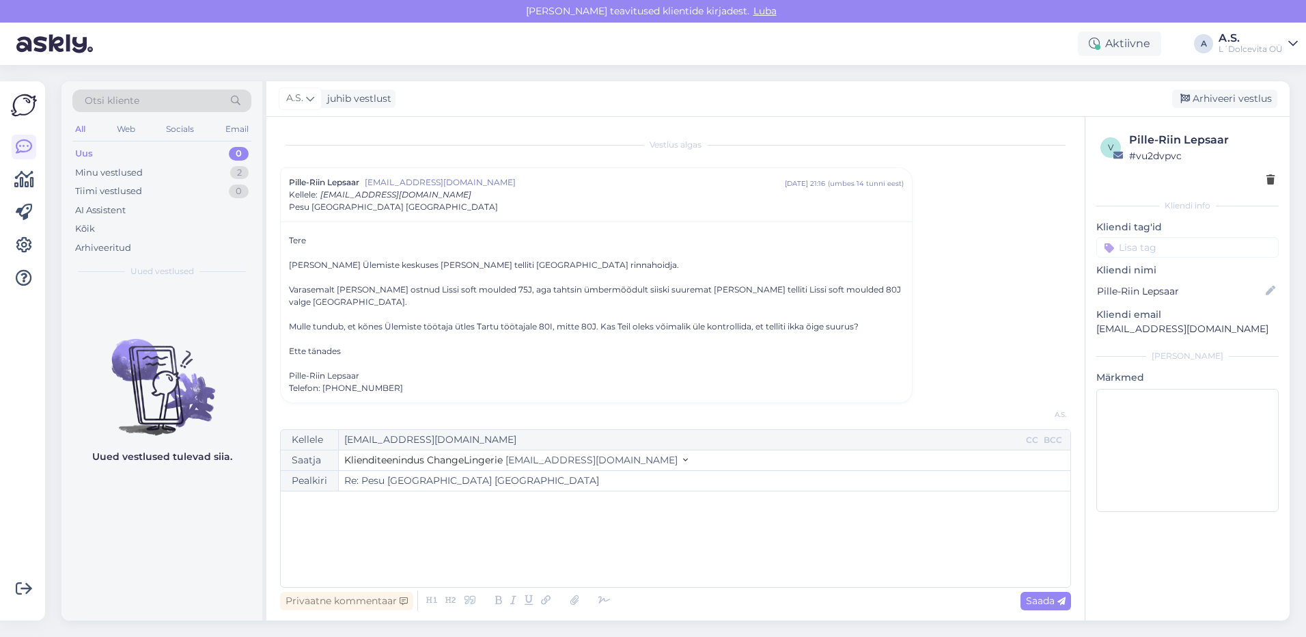
scroll to position [89, 0]
